Goal: Find specific page/section: Find specific page/section

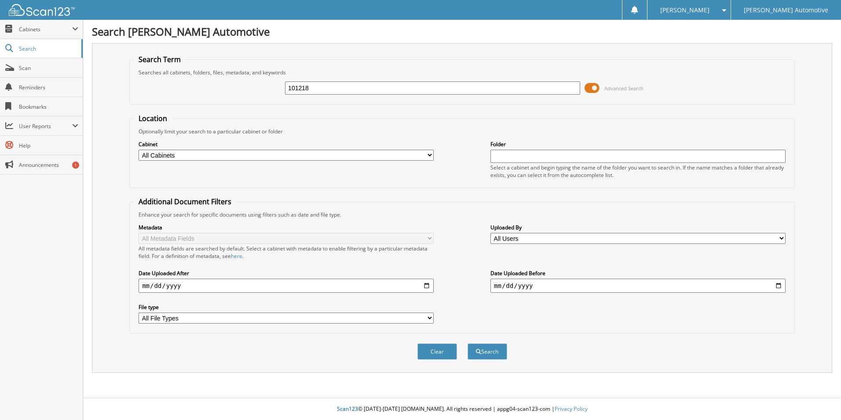
type input "101218"
click at [467, 343] on button "Search" at bounding box center [487, 351] width 40 height 16
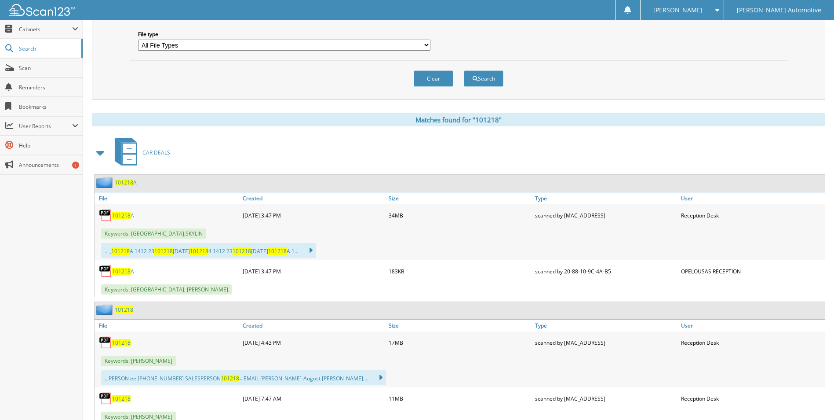
scroll to position [308, 0]
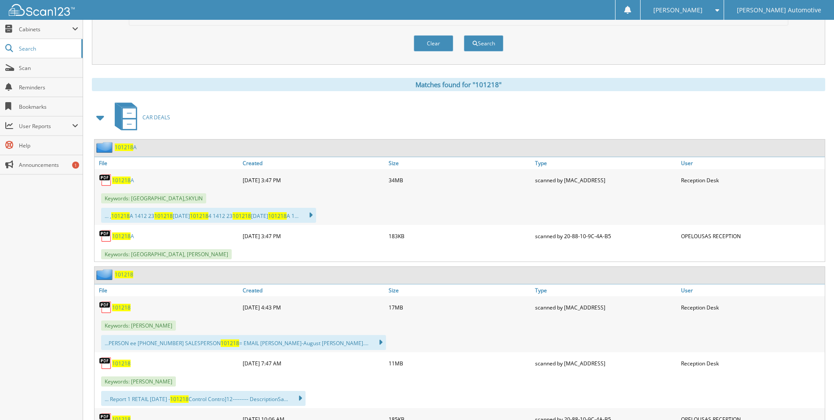
click at [127, 307] on span "101218" at bounding box center [121, 306] width 18 height 7
